Goal: Find specific page/section

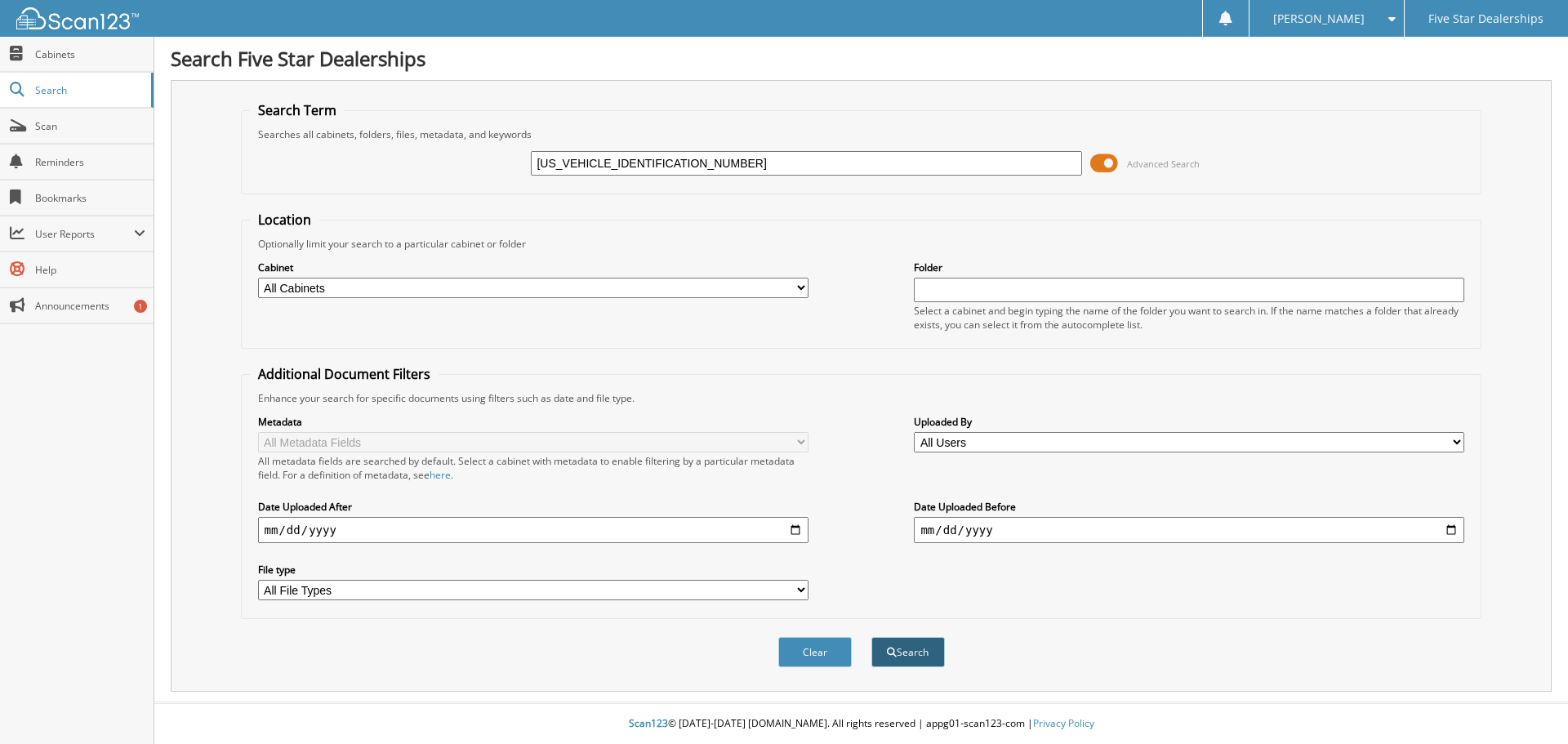
type input "[US_VEHICLE_IDENTIFICATION_NUMBER]"
click at [907, 656] on button "Search" at bounding box center [908, 652] width 74 height 30
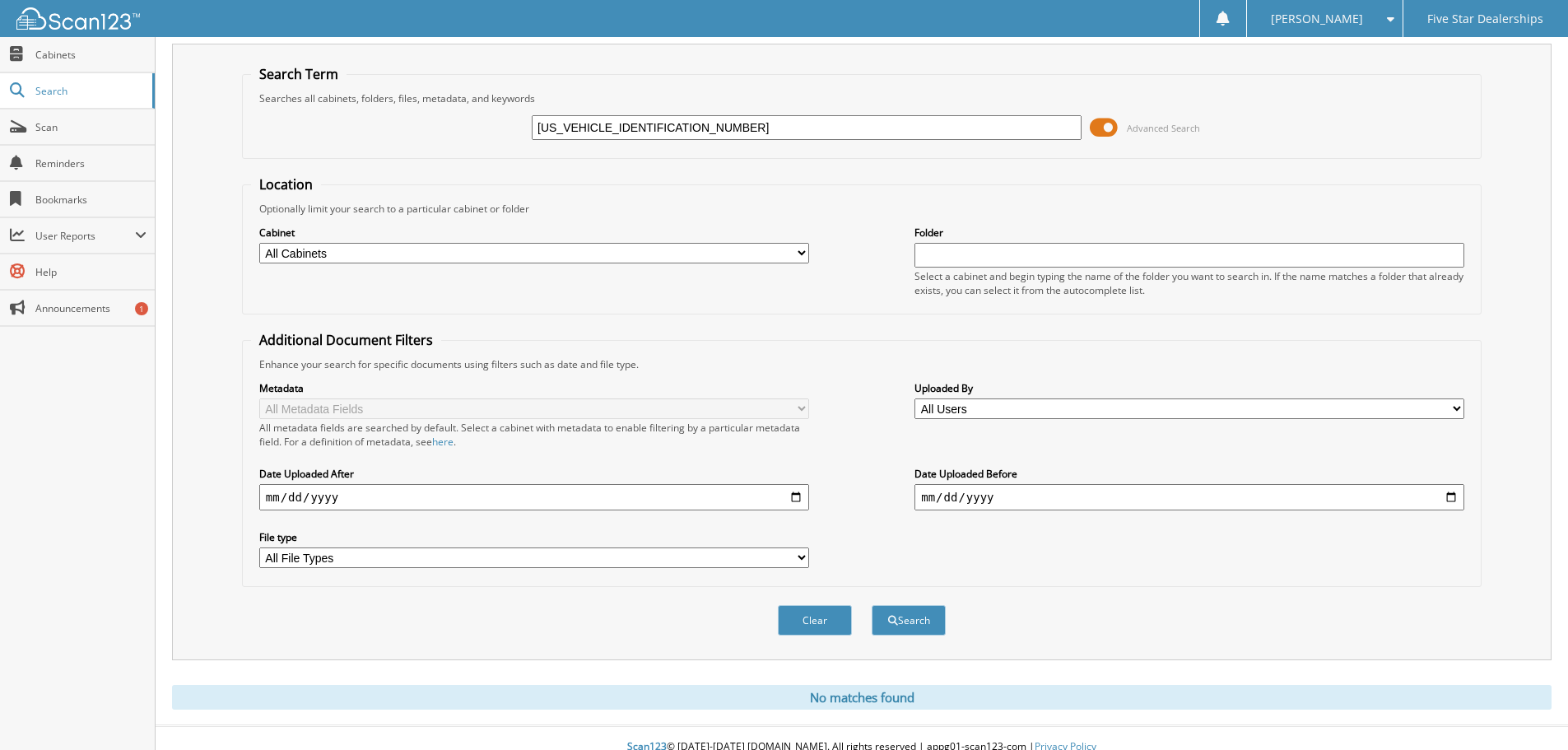
scroll to position [55, 0]
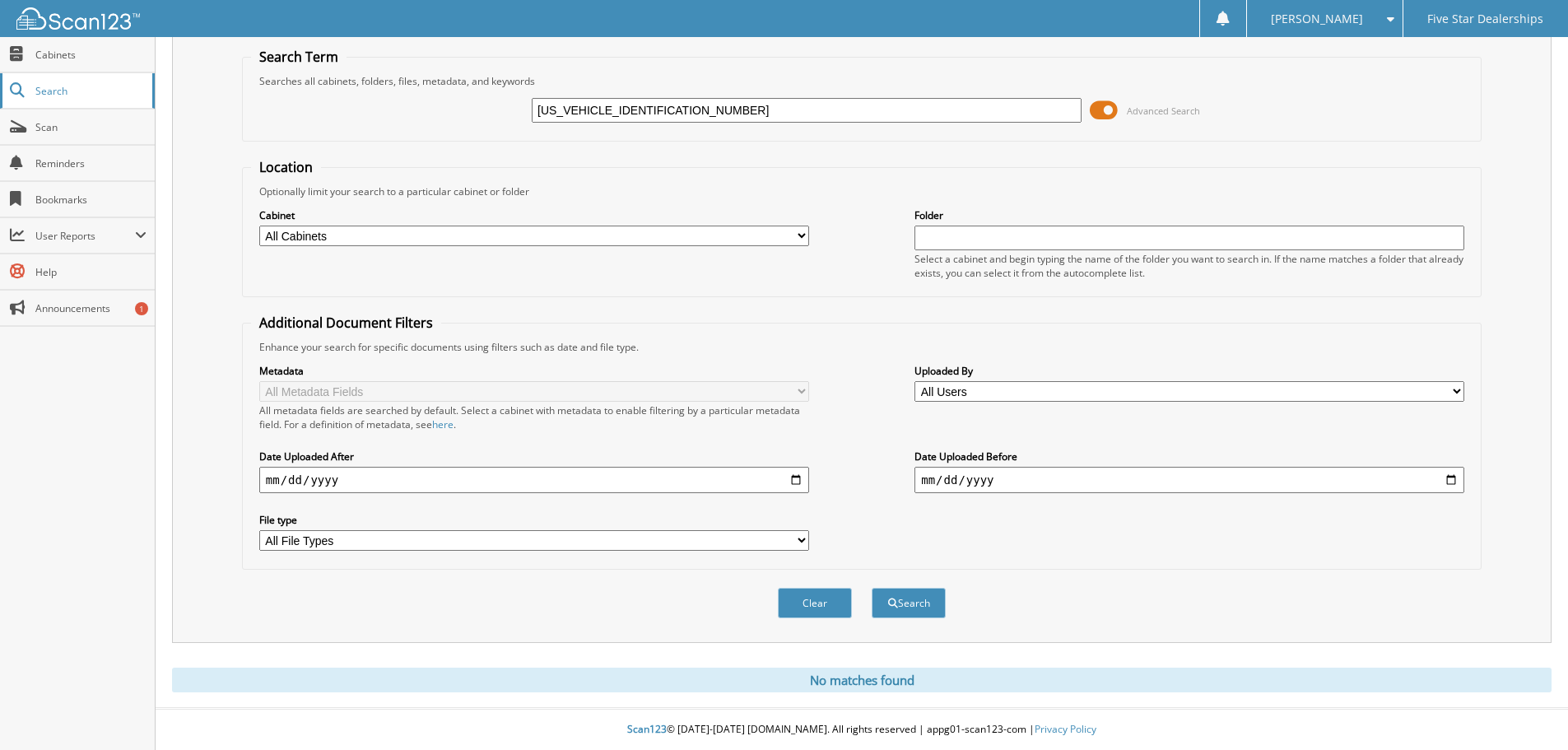
drag, startPoint x: 650, startPoint y: 110, endPoint x: 95, endPoint y: 95, distance: 555.2
click at [103, 93] on body "Parker G. Settings Logout Five Star Dealerships Close Cabinets Search" at bounding box center [784, 347] width 1568 height 804
type input "OHN COOPER"
click at [872, 588] on button "Search" at bounding box center [909, 602] width 74 height 31
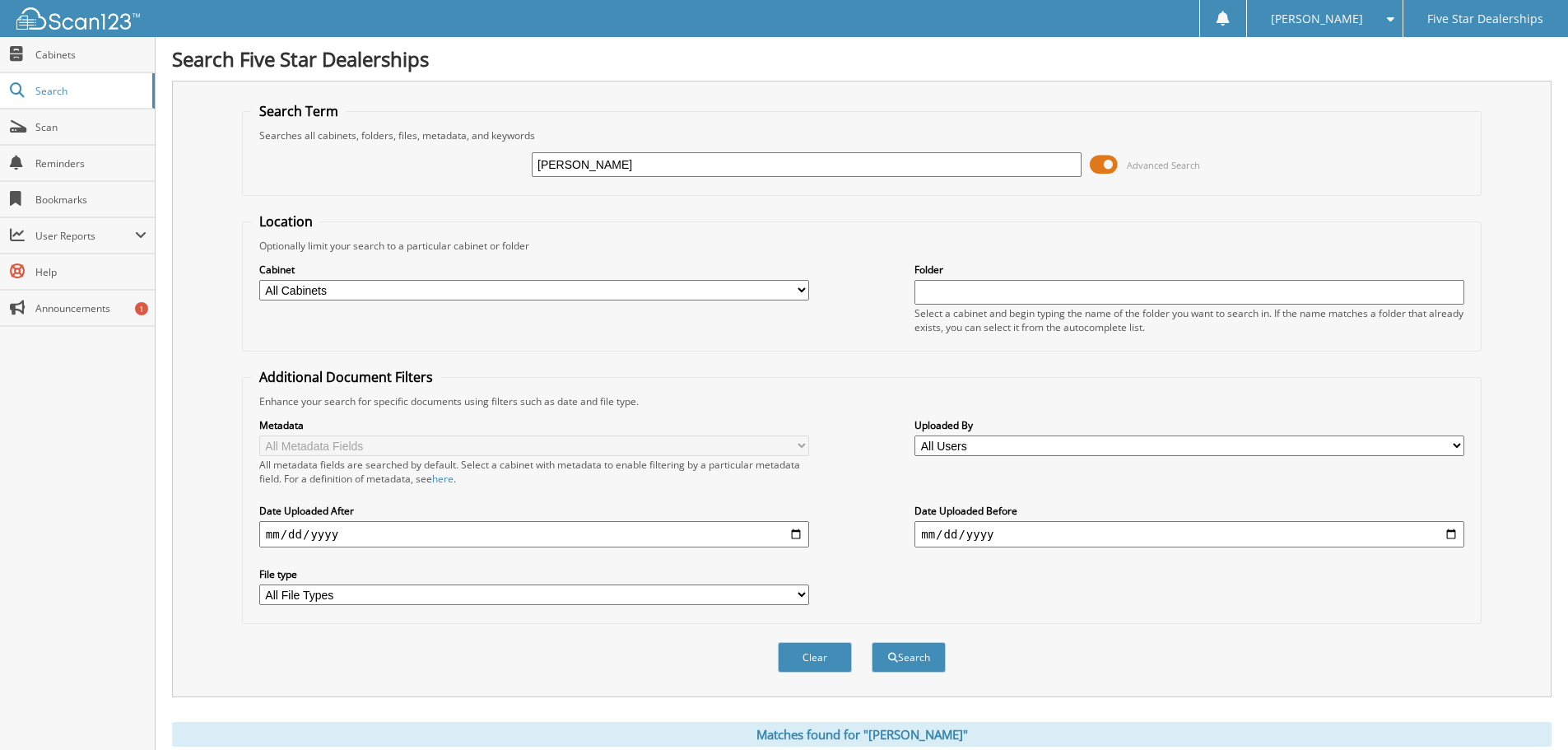
scroll to position [411, 0]
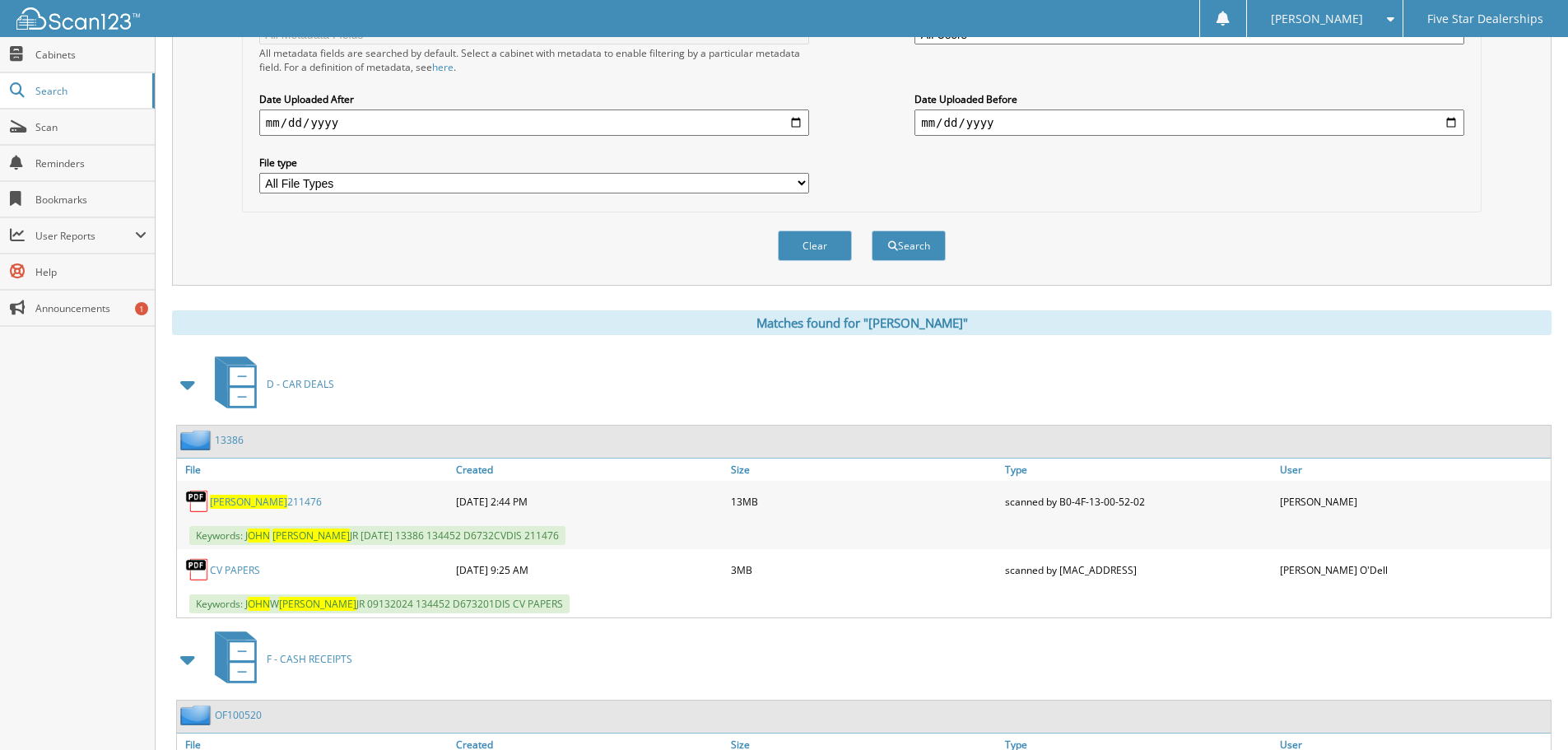
click at [243, 505] on span "COOPER" at bounding box center [248, 501] width 77 height 14
